Goal: Task Accomplishment & Management: Use online tool/utility

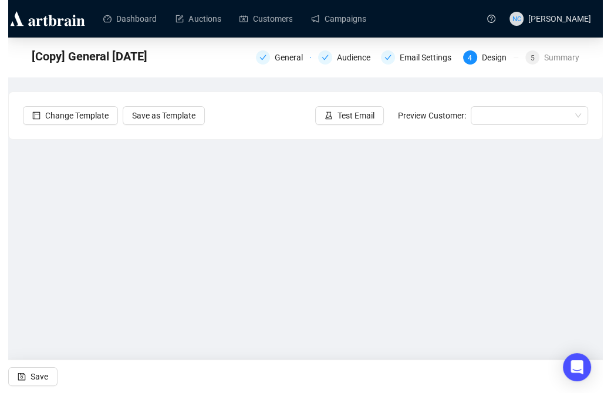
scroll to position [42, 0]
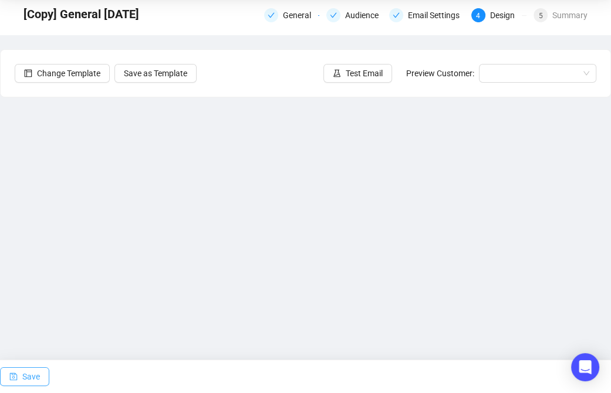
click at [29, 370] on span "Save" at bounding box center [31, 376] width 18 height 33
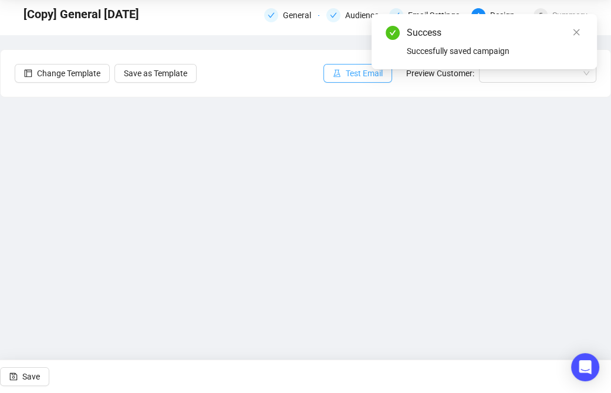
click at [346, 75] on button "Test Email" at bounding box center [357, 73] width 69 height 19
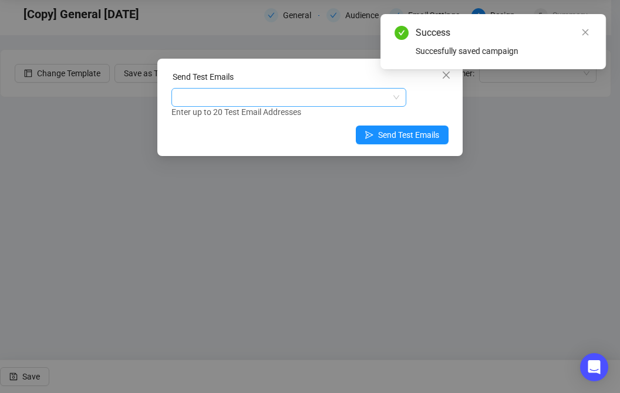
click at [329, 93] on div at bounding box center [283, 97] width 218 height 16
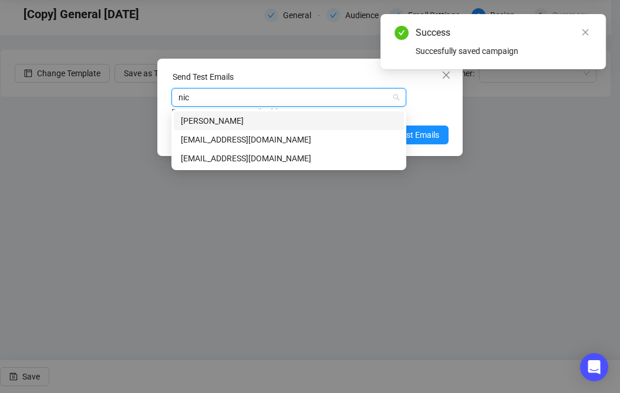
type input "[PERSON_NAME]"
click at [282, 140] on div "[EMAIL_ADDRESS][DOMAIN_NAME]" at bounding box center [289, 139] width 216 height 13
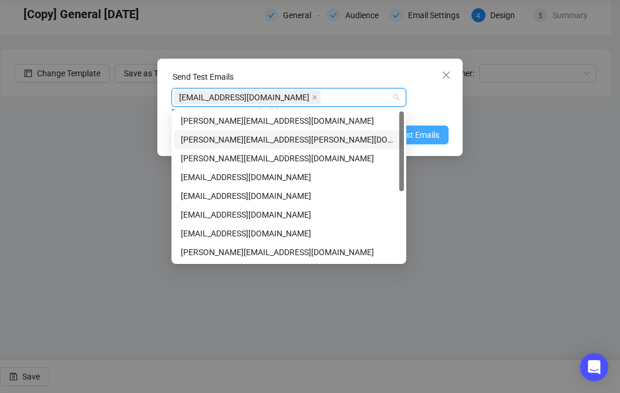
click at [438, 136] on span "Send Test Emails" at bounding box center [408, 135] width 61 height 13
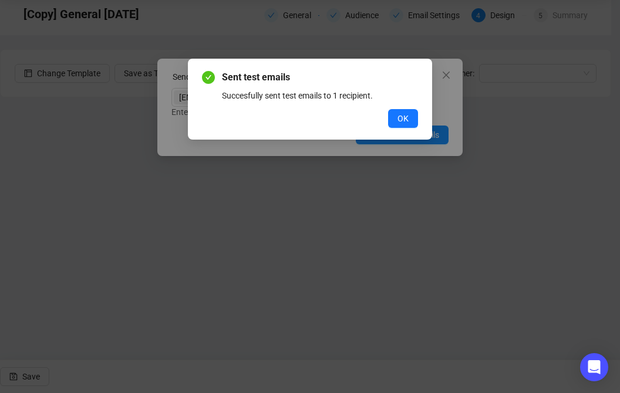
click at [407, 119] on span "OK" at bounding box center [402, 118] width 11 height 13
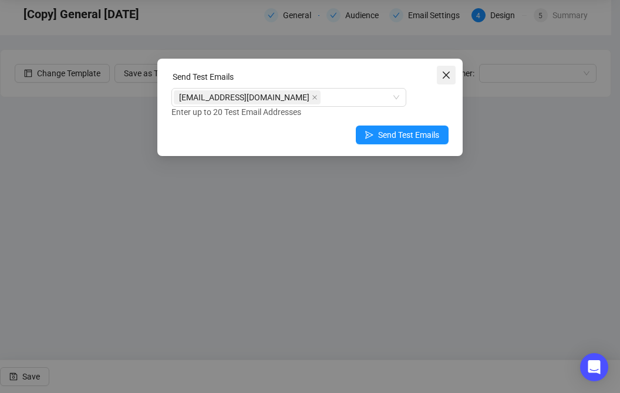
click at [448, 77] on icon "close" at bounding box center [446, 75] width 7 height 7
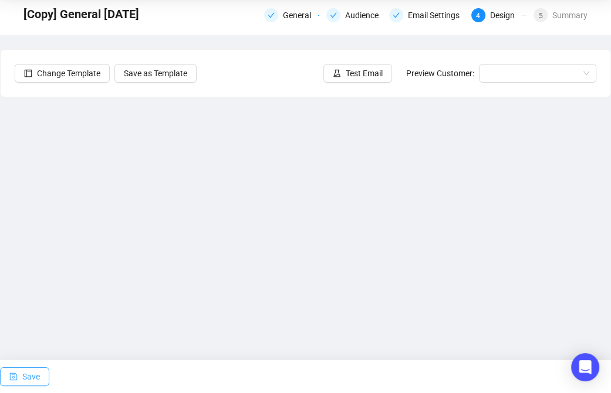
click at [16, 373] on icon "save" at bounding box center [13, 377] width 8 height 8
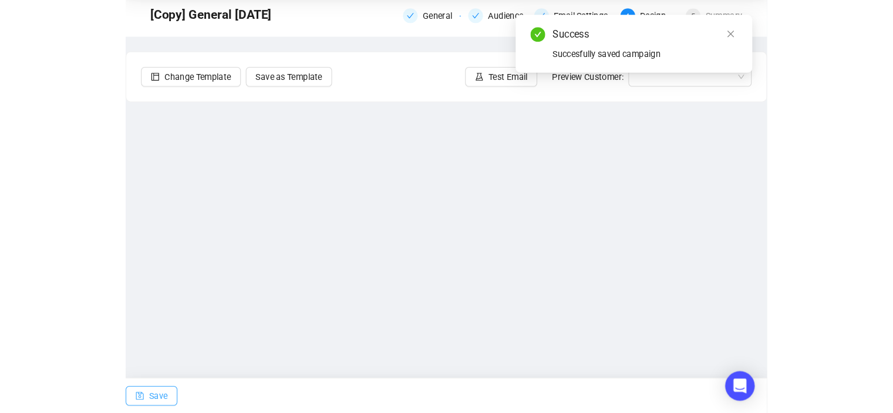
scroll to position [23, 0]
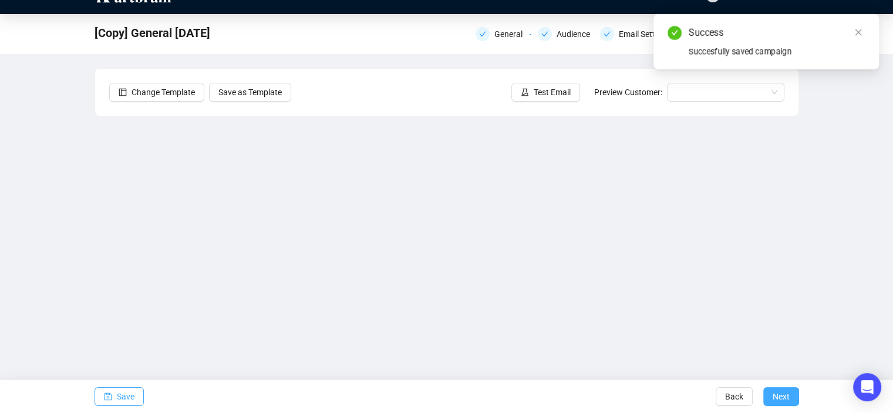
click at [733, 387] on span "Next" at bounding box center [780, 396] width 17 height 33
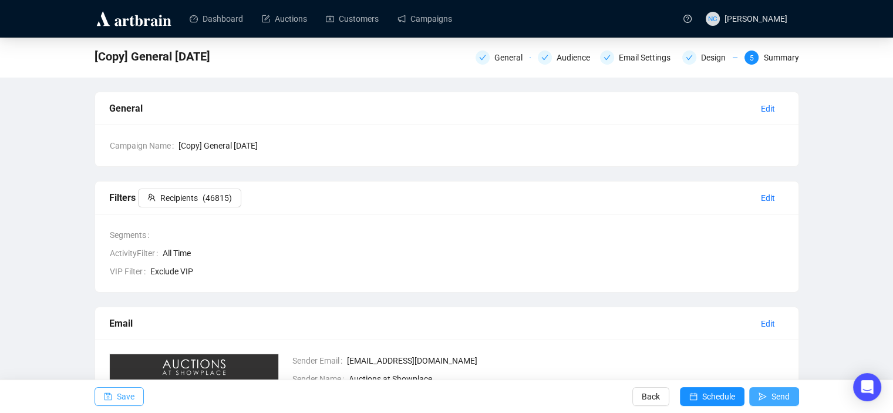
click at [733, 393] on span "Send" at bounding box center [780, 396] width 18 height 33
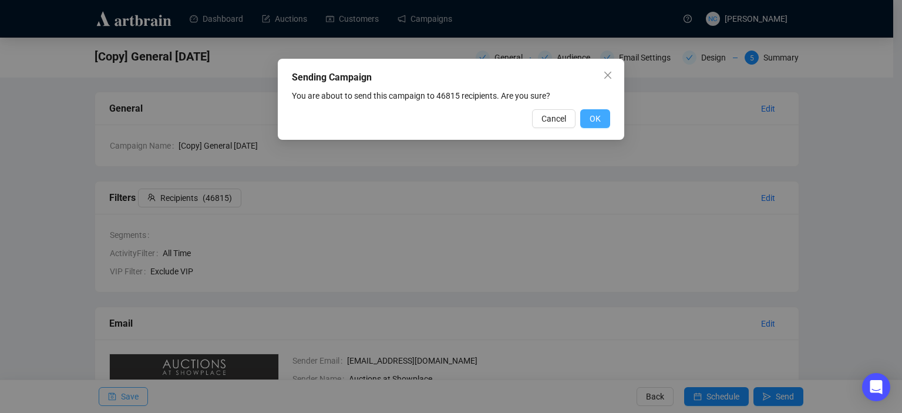
click at [601, 122] on button "OK" at bounding box center [595, 118] width 30 height 19
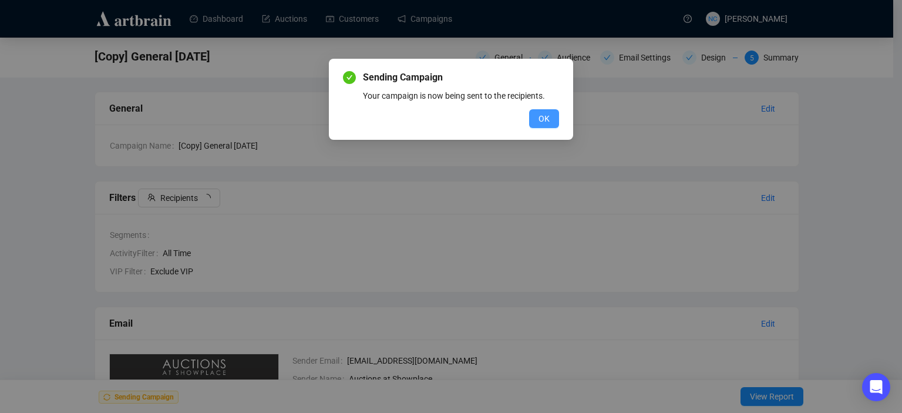
click at [539, 119] on span "OK" at bounding box center [543, 118] width 11 height 13
